Goal: Information Seeking & Learning: Find specific fact

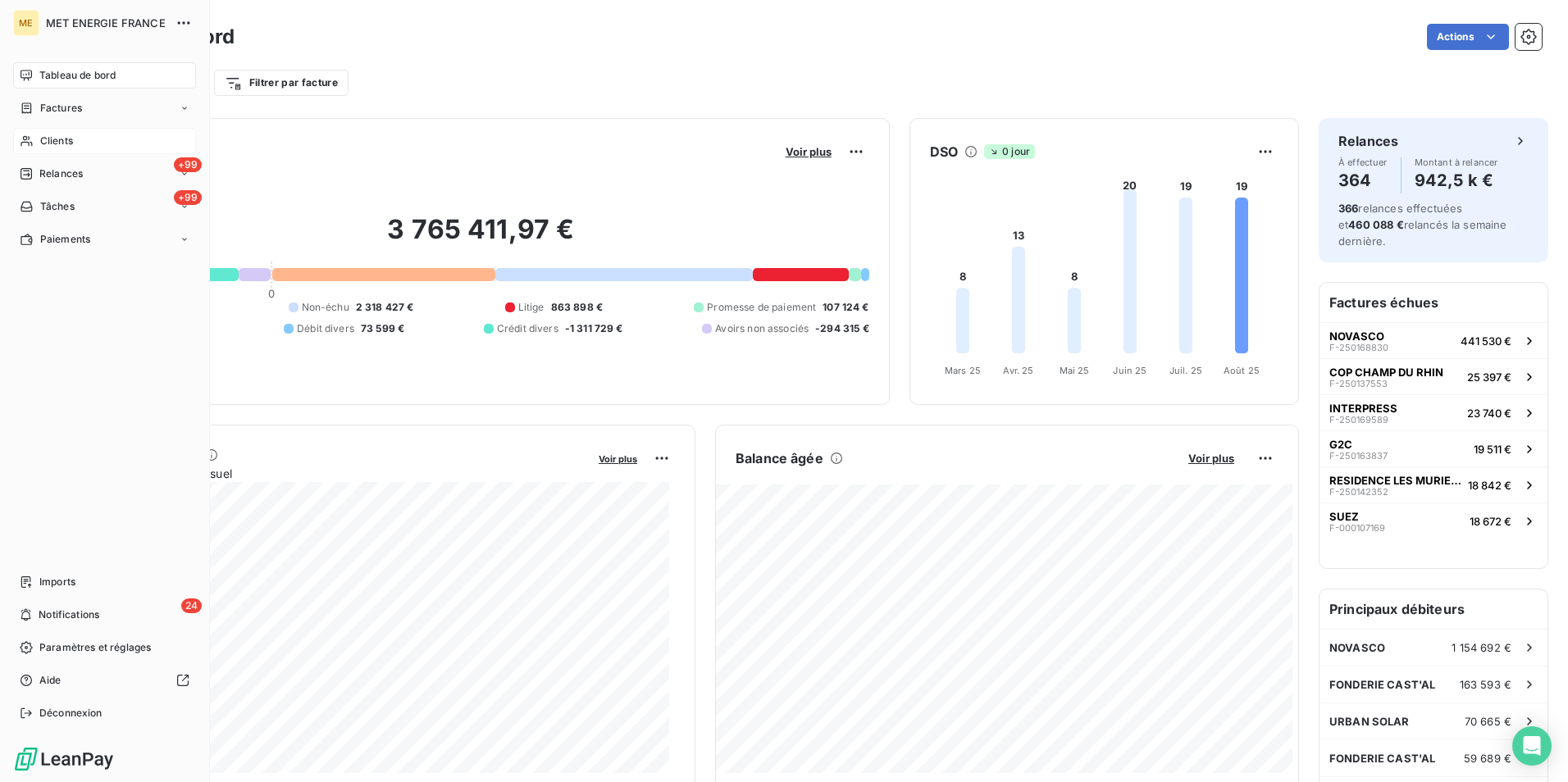
drag, startPoint x: 0, startPoint y: 0, endPoint x: 50, endPoint y: 141, distance: 149.6
click at [50, 141] on span "Clients" at bounding box center [56, 141] width 33 height 15
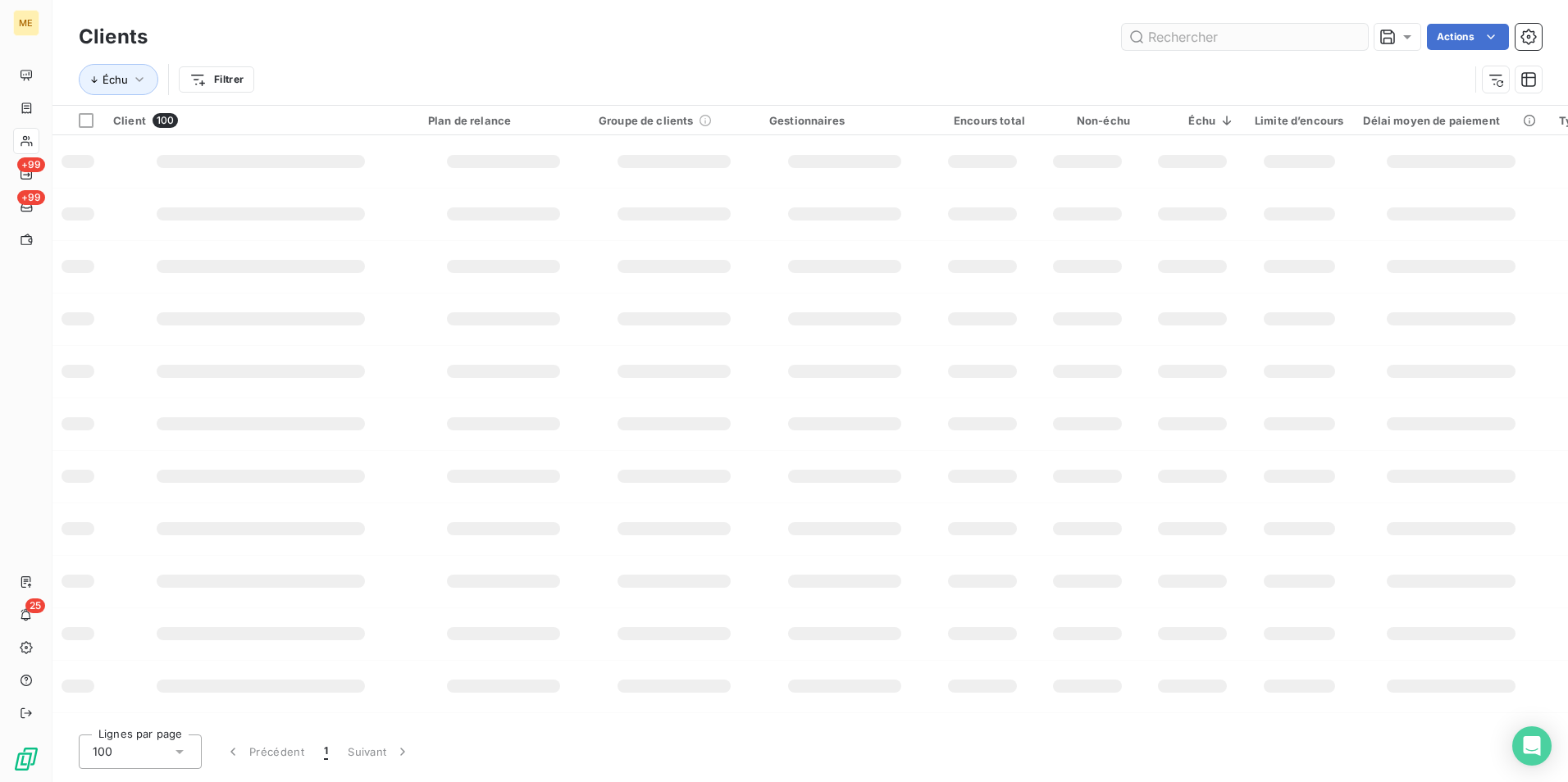
click at [1166, 31] on input "text" at bounding box center [1244, 37] width 246 height 26
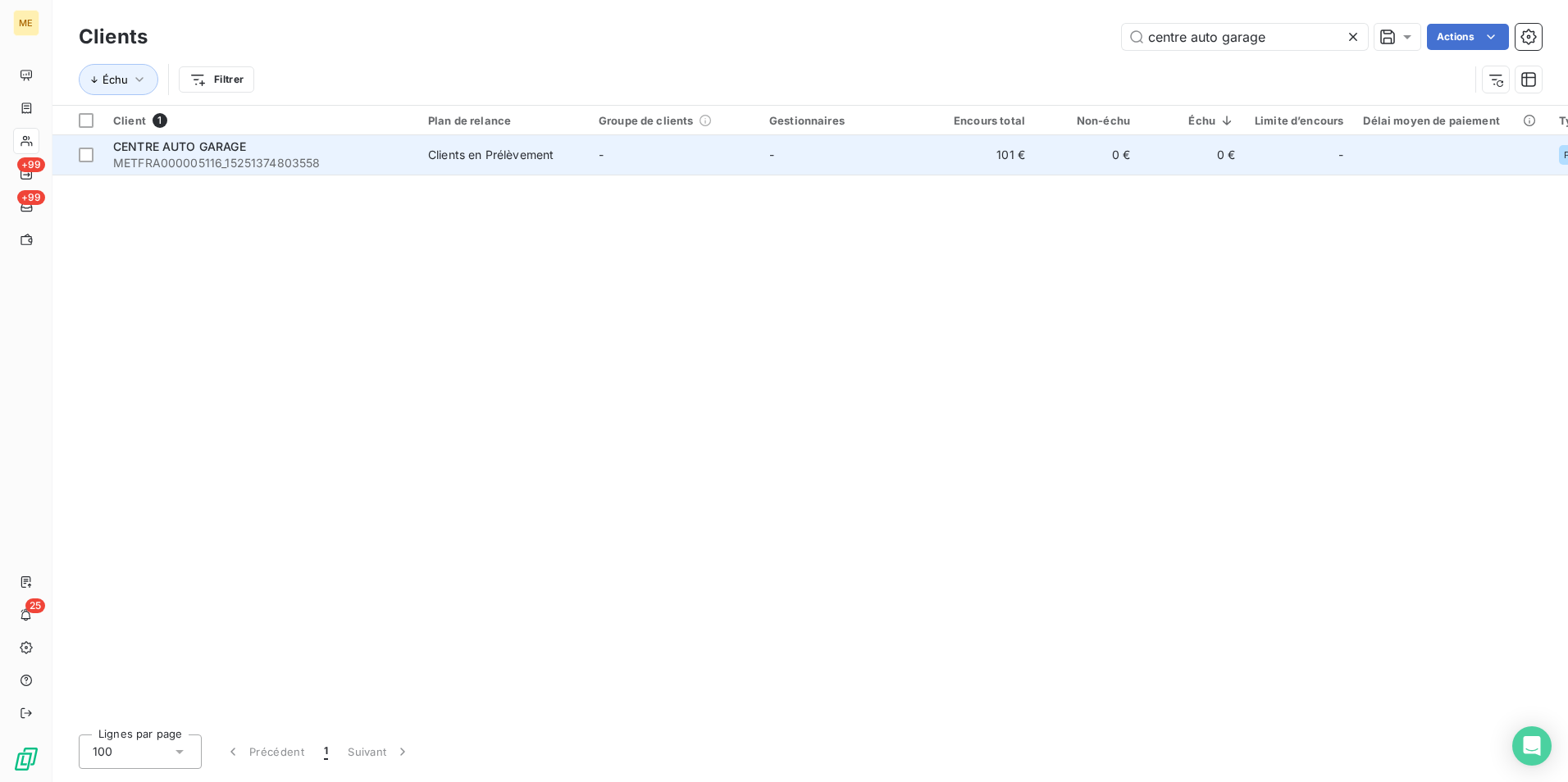
type input "centre auto garage"
click at [632, 147] on td "-" at bounding box center [674, 154] width 170 height 40
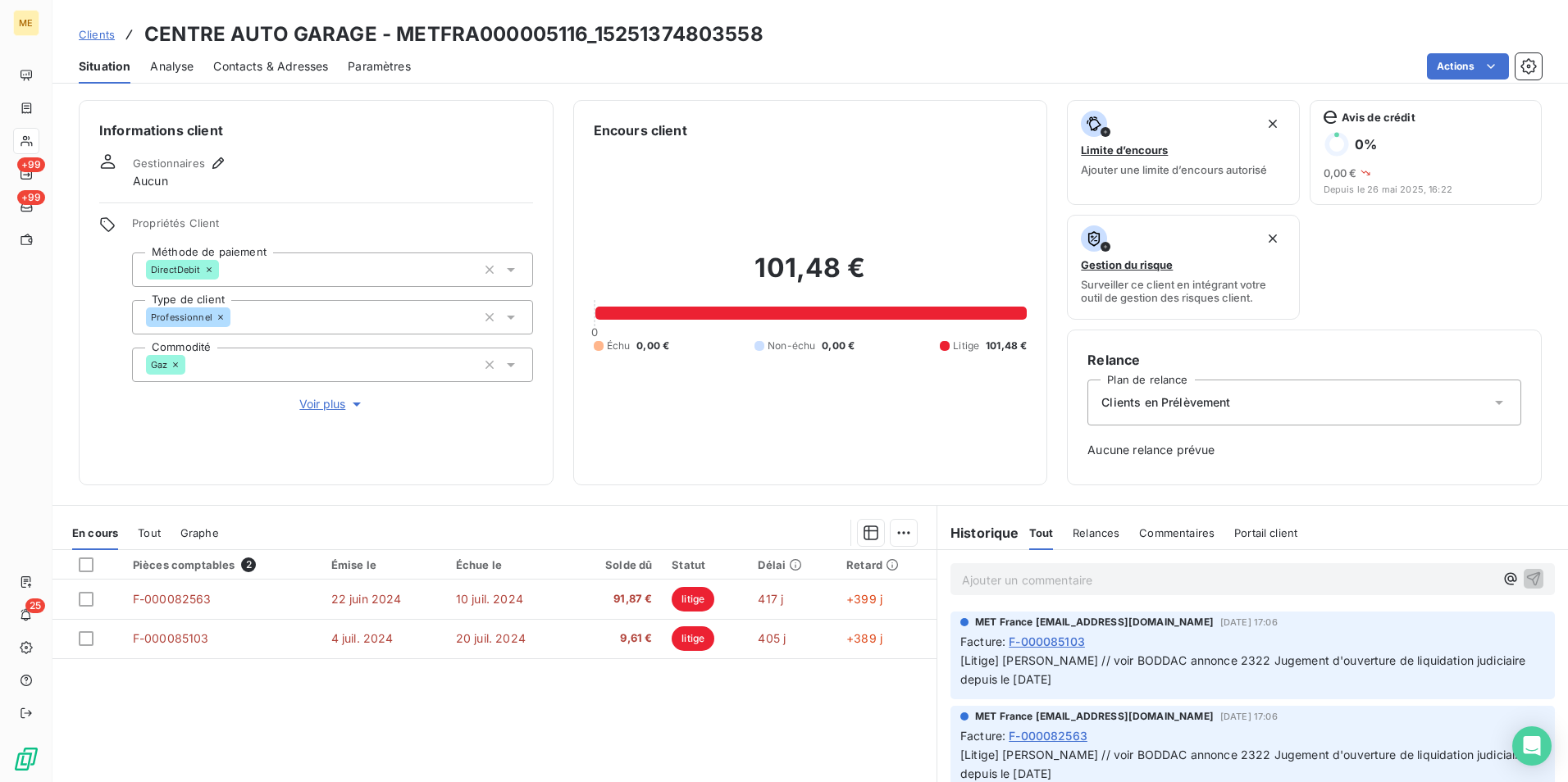
click at [481, 698] on div "Pièces comptables 2 Émise le Échue le Solde dû Statut Délai Retard F-000082563 …" at bounding box center [495, 708] width 885 height 316
drag, startPoint x: 1024, startPoint y: 681, endPoint x: 943, endPoint y: 682, distance: 81.0
click at [943, 682] on div "MET France [EMAIL_ADDRESS][DOMAIN_NAME] [DATE] 17:06 Facture : F-000085103 [Lit…" at bounding box center [1252, 655] width 631 height 94
drag, startPoint x: 375, startPoint y: 30, endPoint x: 146, endPoint y: 34, distance: 229.0
click at [146, 34] on h3 "CENTRE AUTO GARAGE - METFRA000005116_15251374803558" at bounding box center [454, 34] width 619 height 29
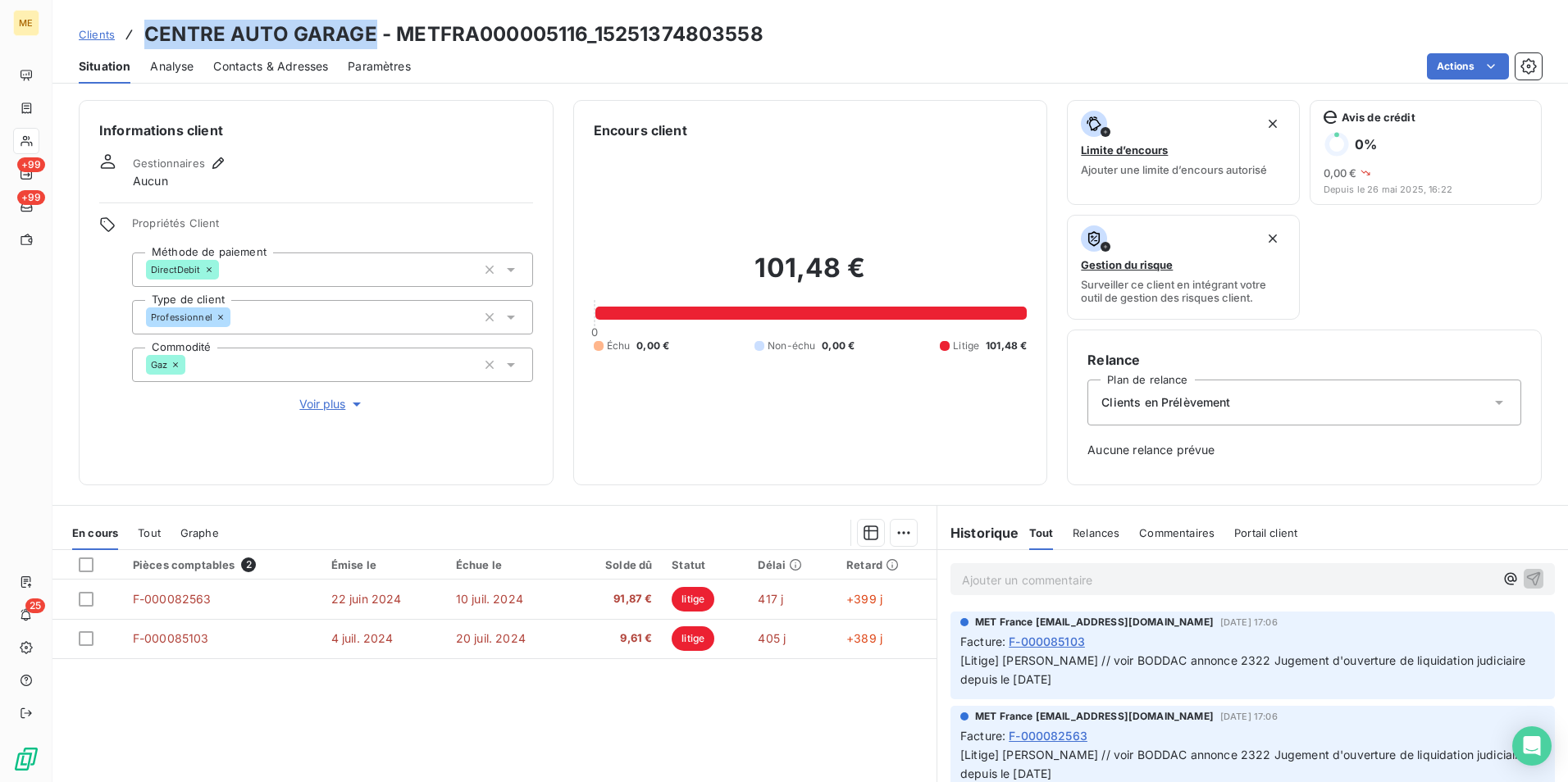
copy h3 "CENTRE AUTO GARAGE"
click at [324, 414] on div "Informations client Gestionnaires Aucun Propriétés Client Méthode de paiement D…" at bounding box center [316, 292] width 475 height 385
click at [323, 405] on span "Voir plus" at bounding box center [332, 404] width 65 height 17
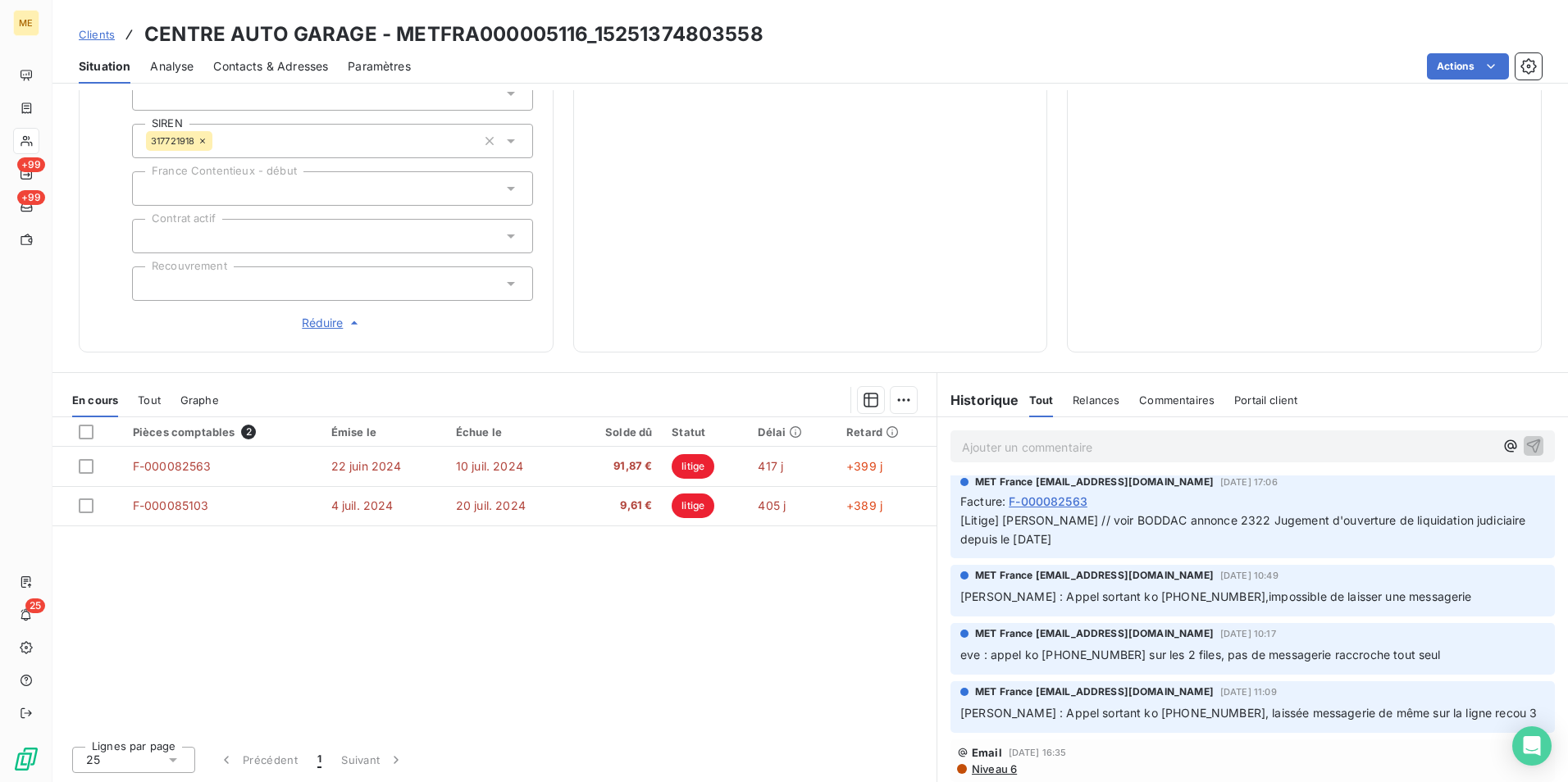
scroll to position [82, 0]
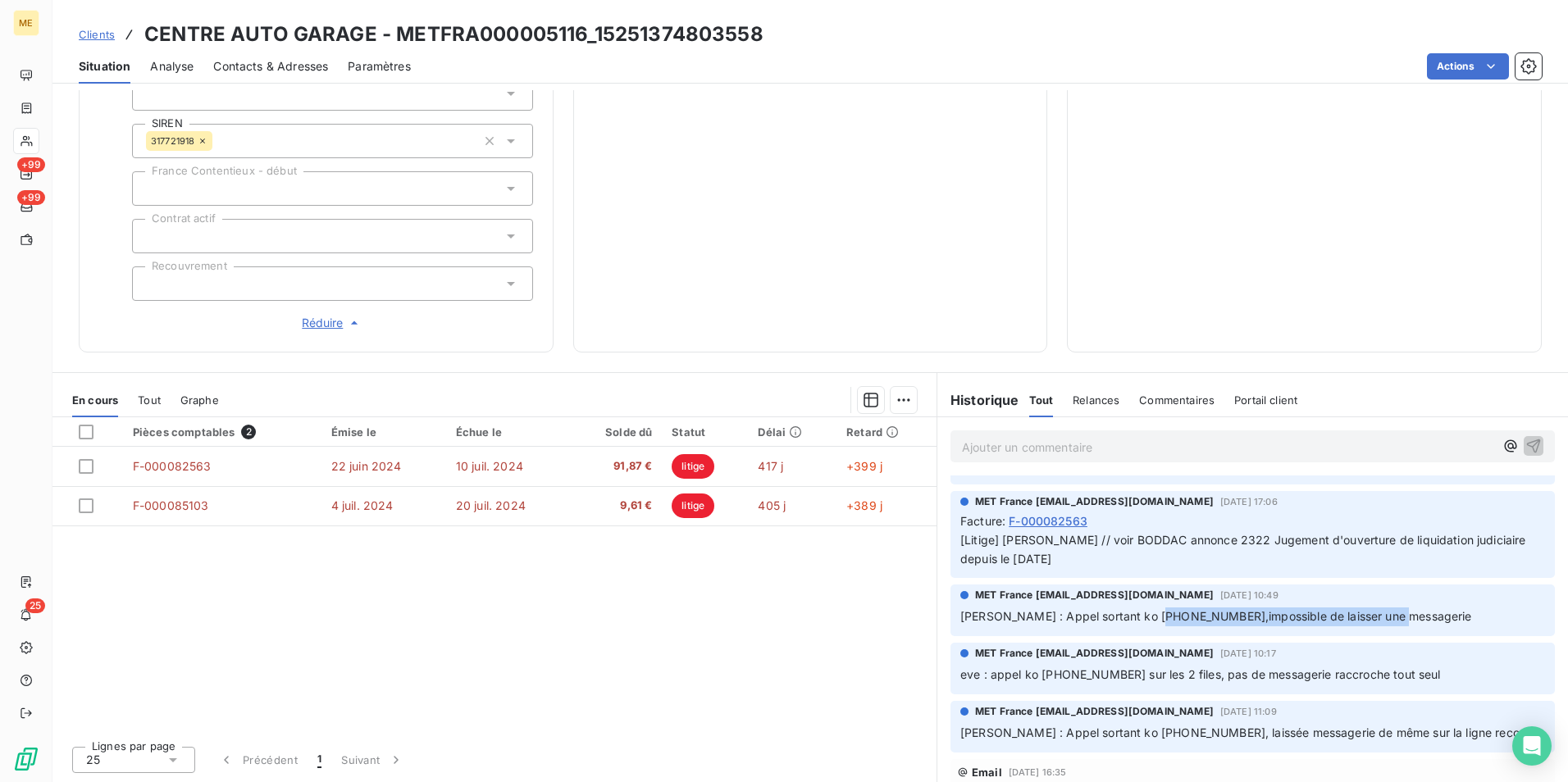
drag, startPoint x: 1150, startPoint y: 607, endPoint x: 1411, endPoint y: 605, distance: 261.0
click at [1411, 605] on div "MET France [EMAIL_ADDRESS][DOMAIN_NAME] [DATE] 10:49 [PERSON_NAME] : Appel sort…" at bounding box center [1252, 607] width 585 height 39
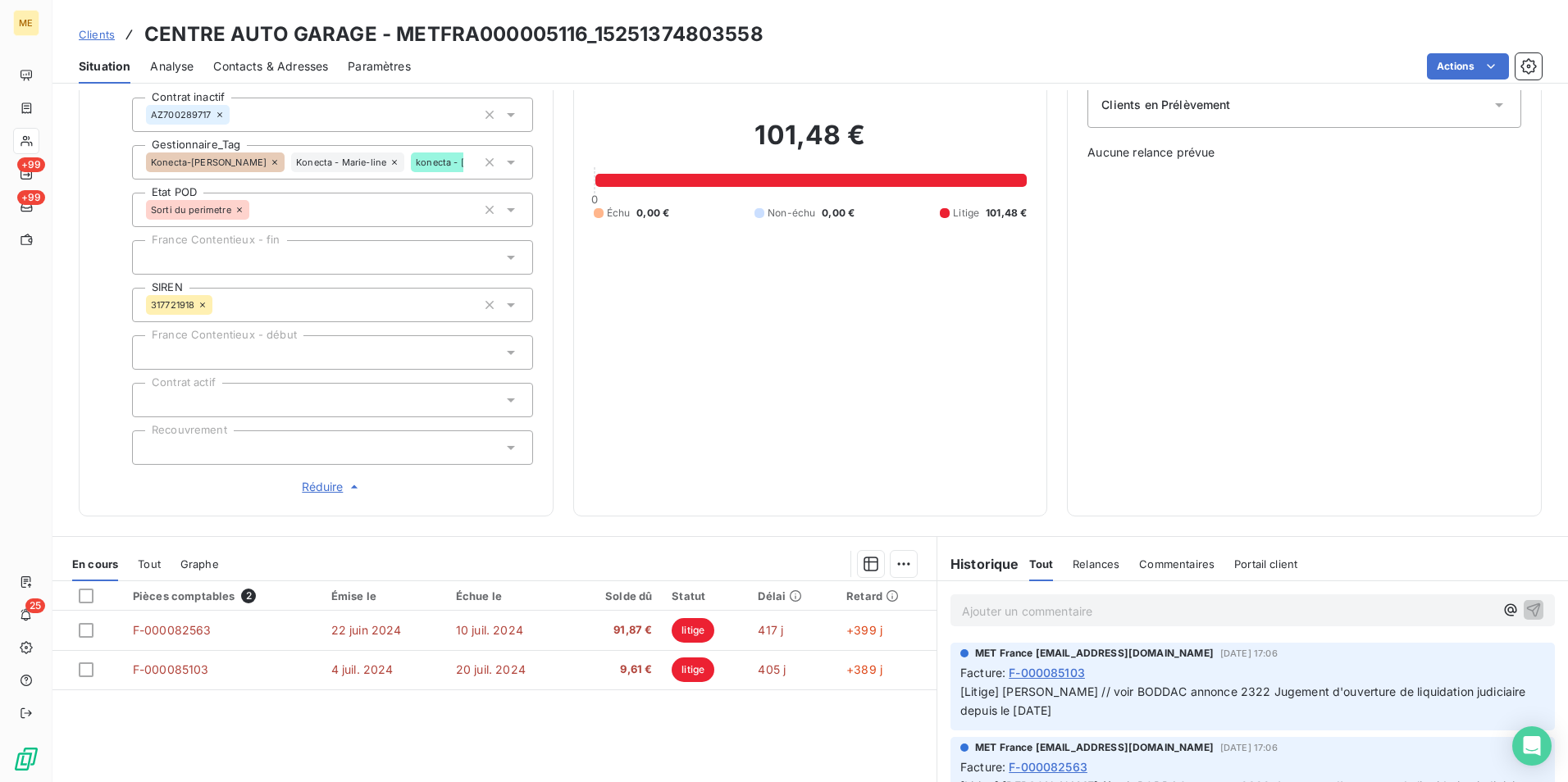
scroll to position [0, 0]
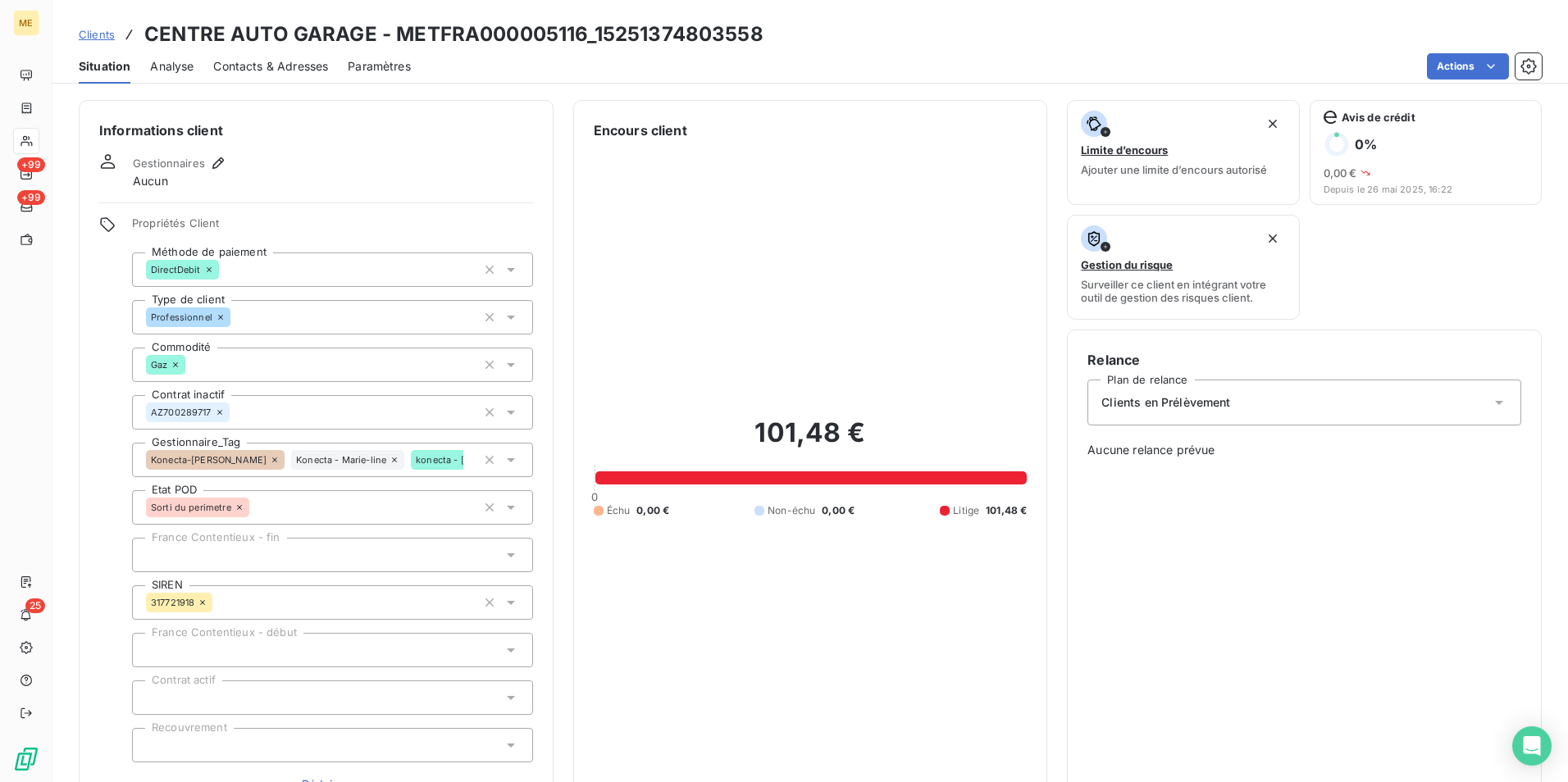
click at [510, 464] on icon at bounding box center [511, 460] width 17 height 17
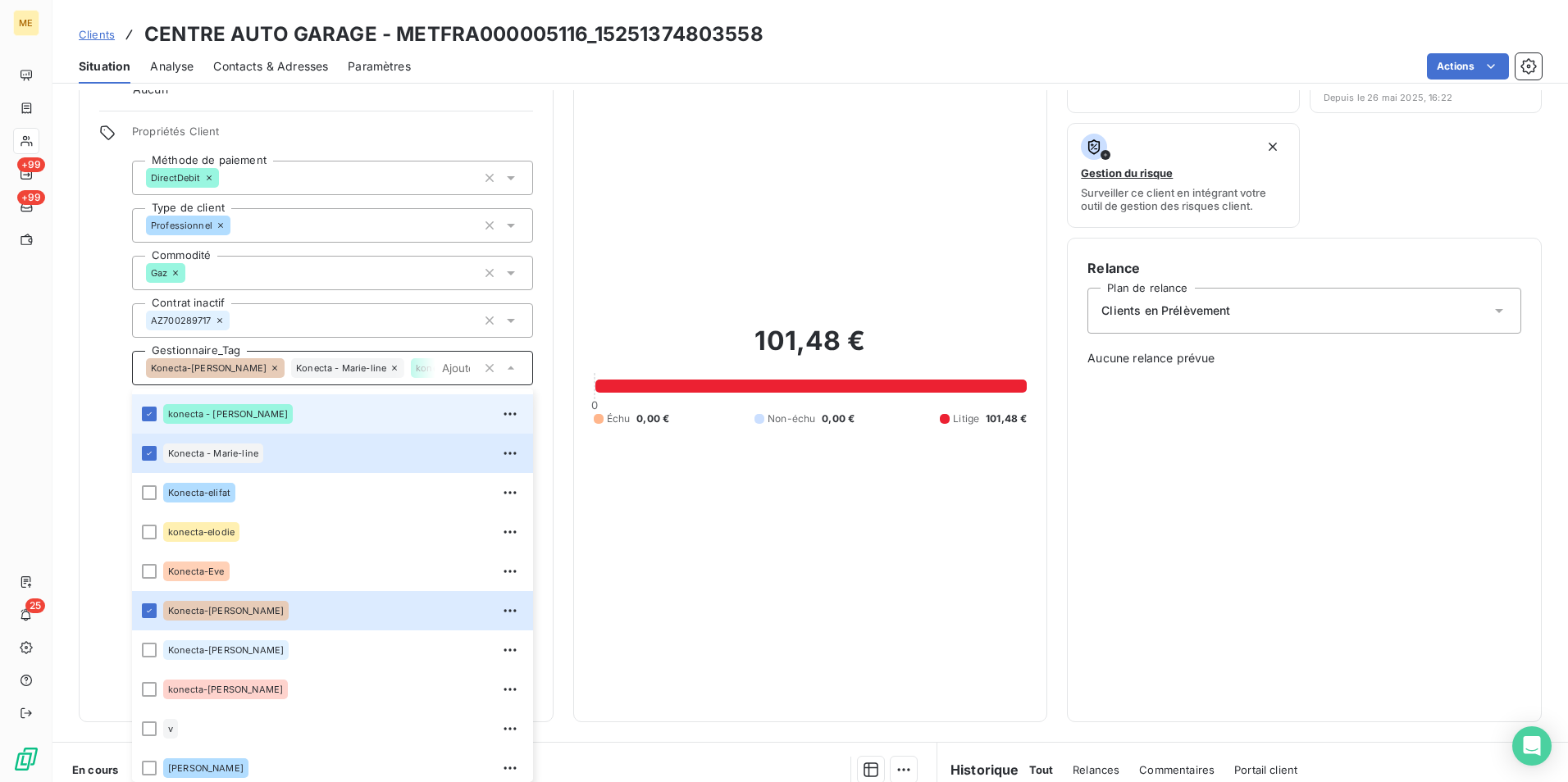
scroll to position [473, 0]
